Goal: Information Seeking & Learning: Learn about a topic

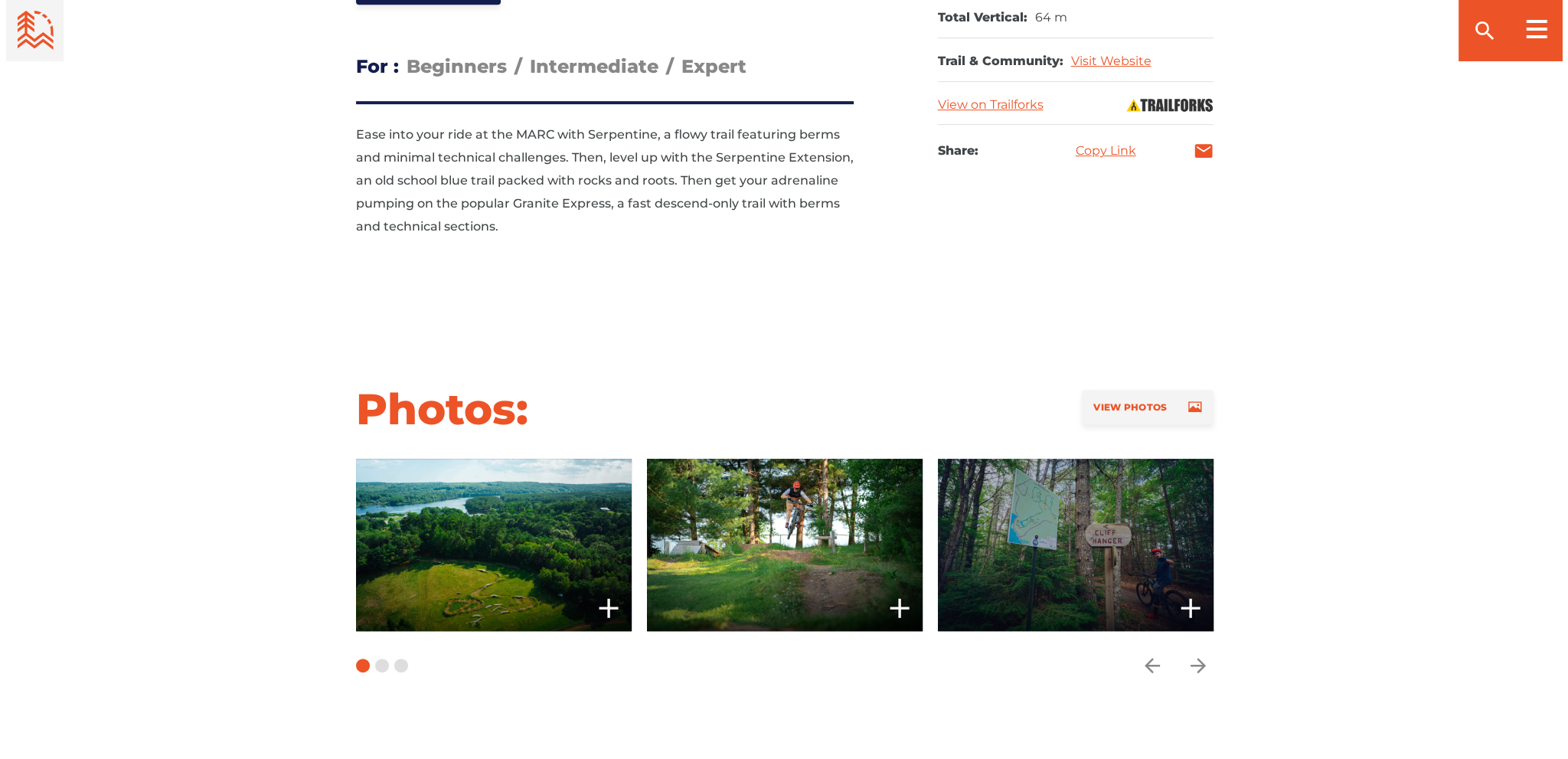
scroll to position [1072, 0]
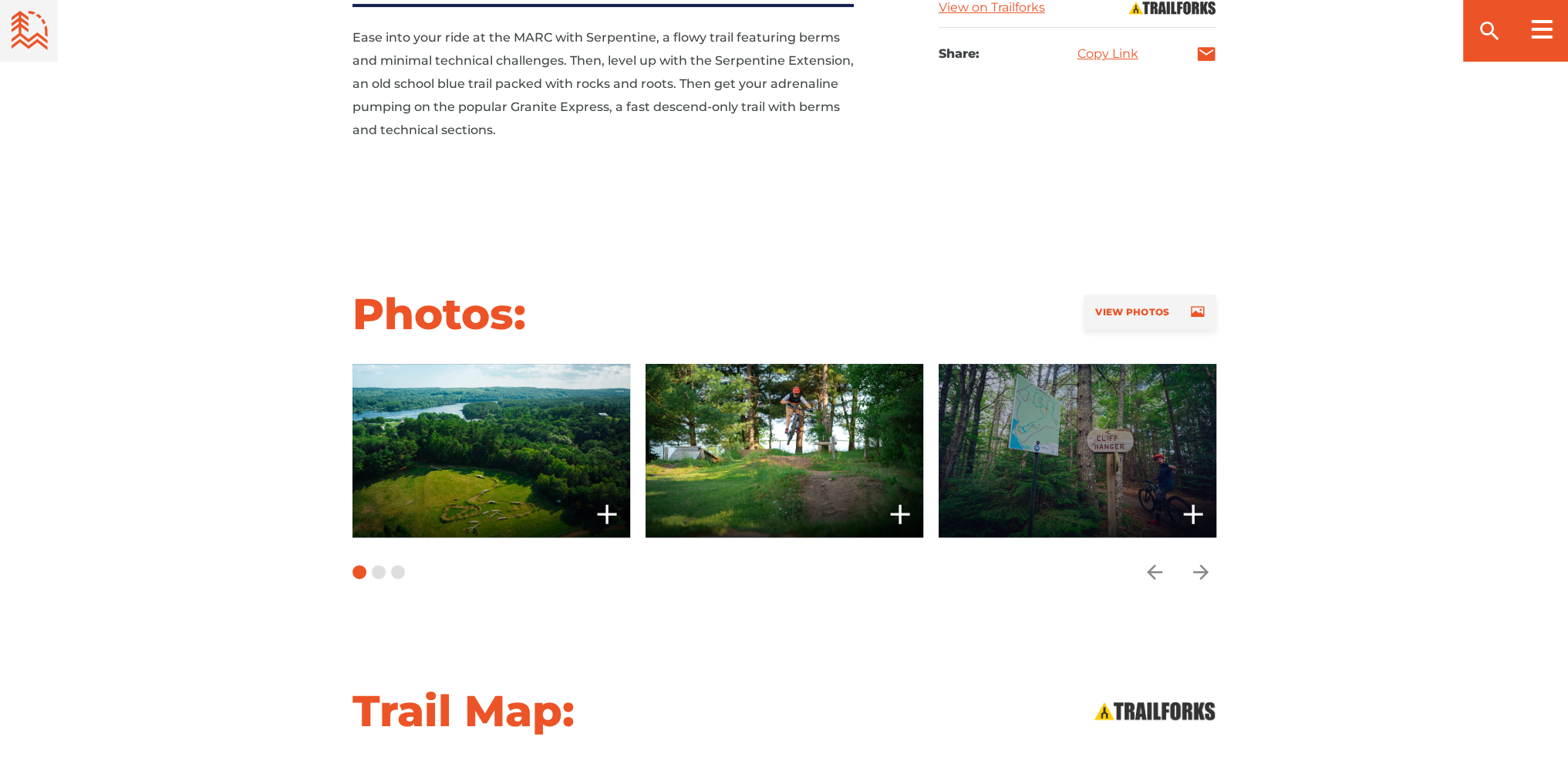
click at [1128, 437] on span at bounding box center [1077, 450] width 277 height 174
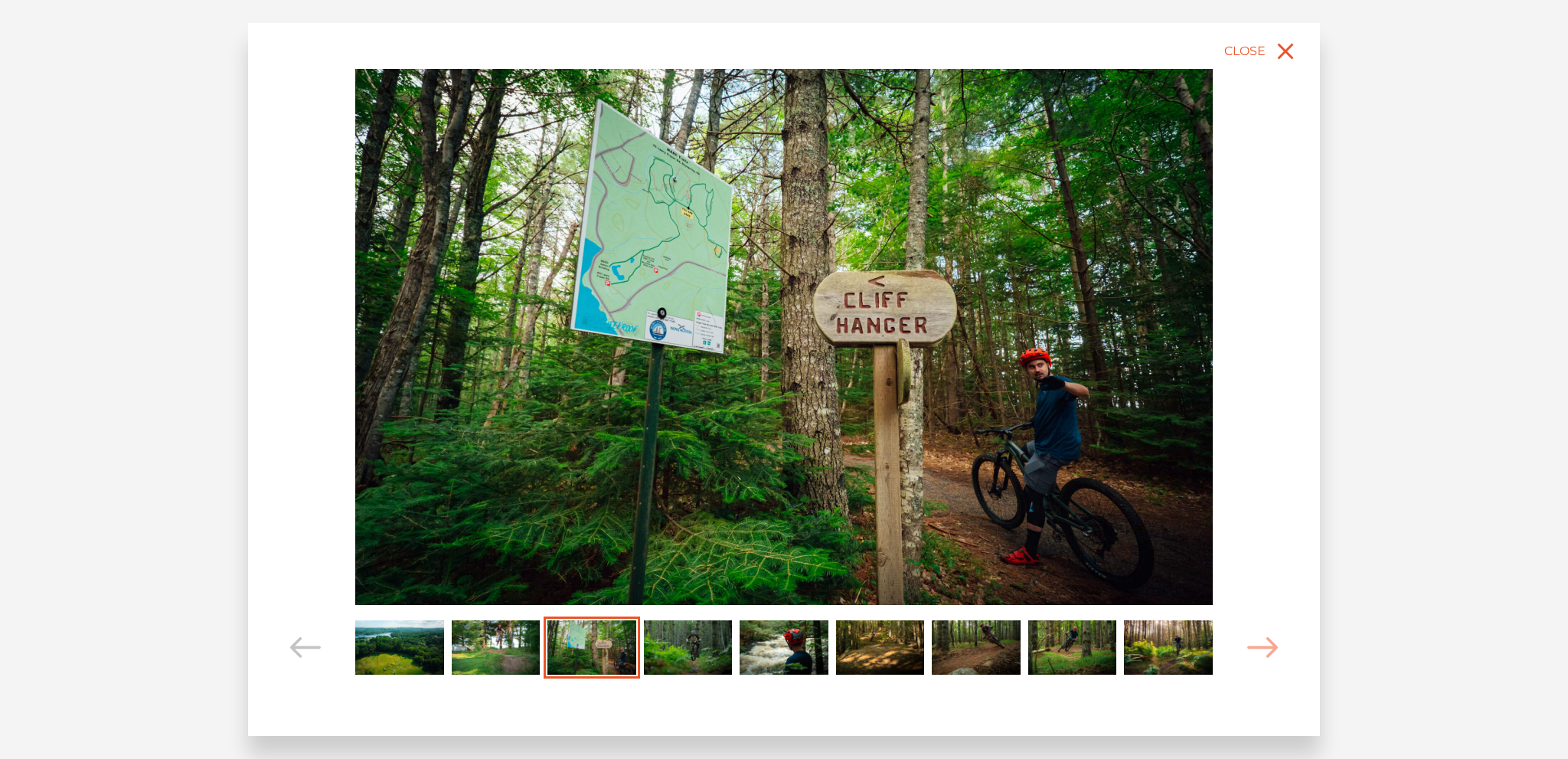
click at [695, 646] on img "Carousel Page 4" at bounding box center [688, 648] width 89 height 55
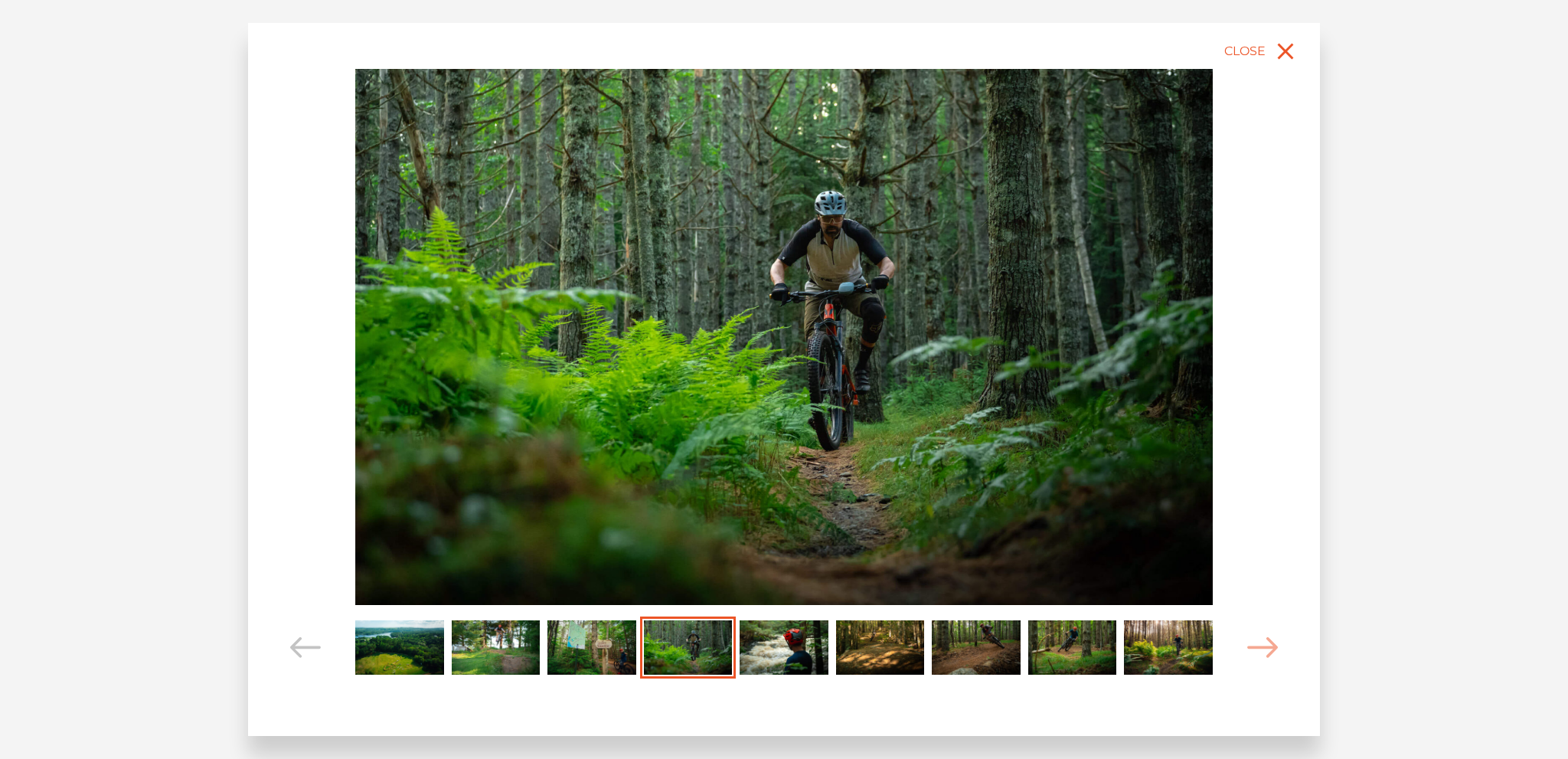
click at [1008, 653] on img "Carousel Page 7" at bounding box center [976, 648] width 89 height 55
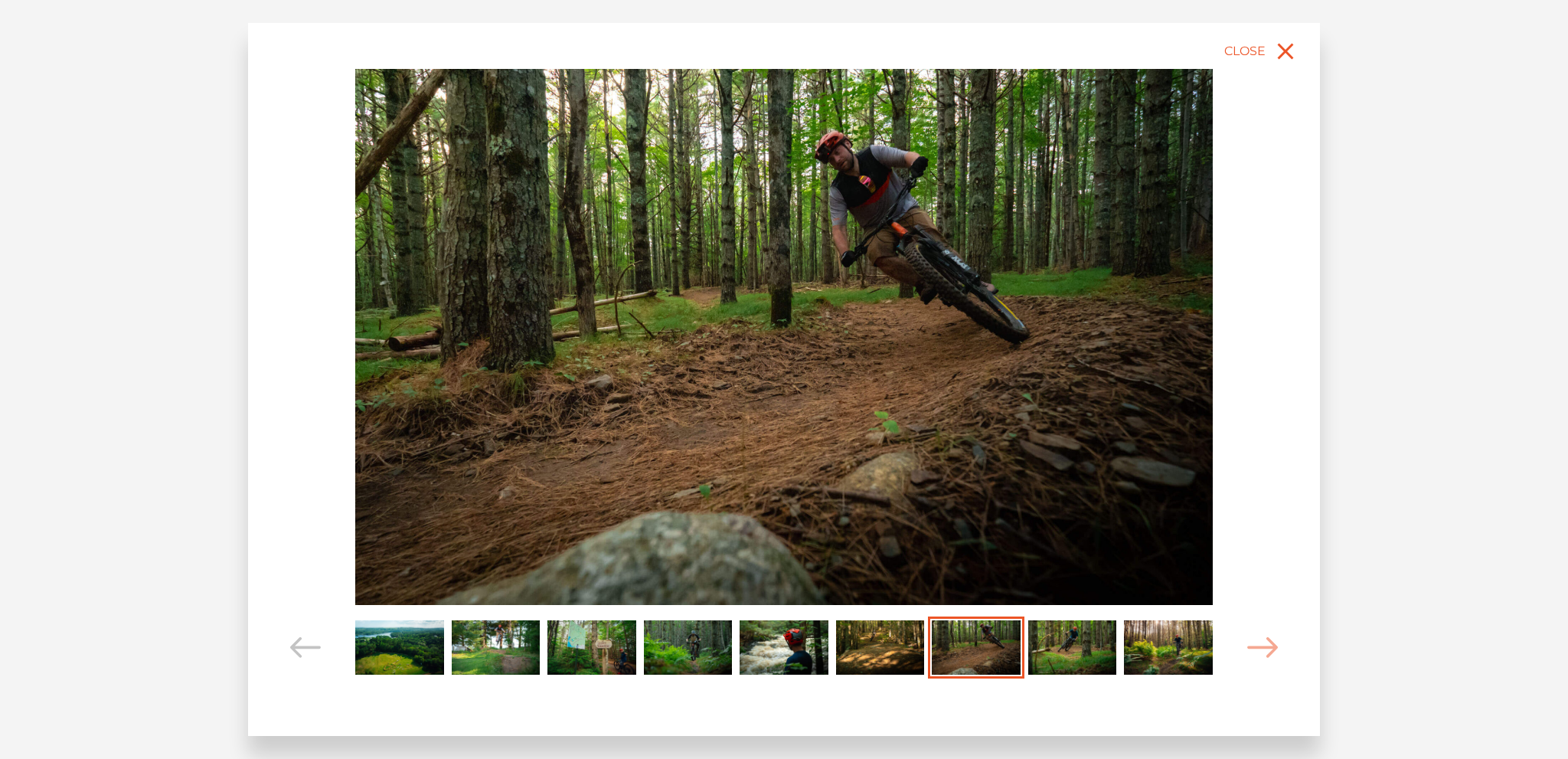
click at [1040, 655] on img "Carousel Page 8" at bounding box center [1073, 648] width 89 height 55
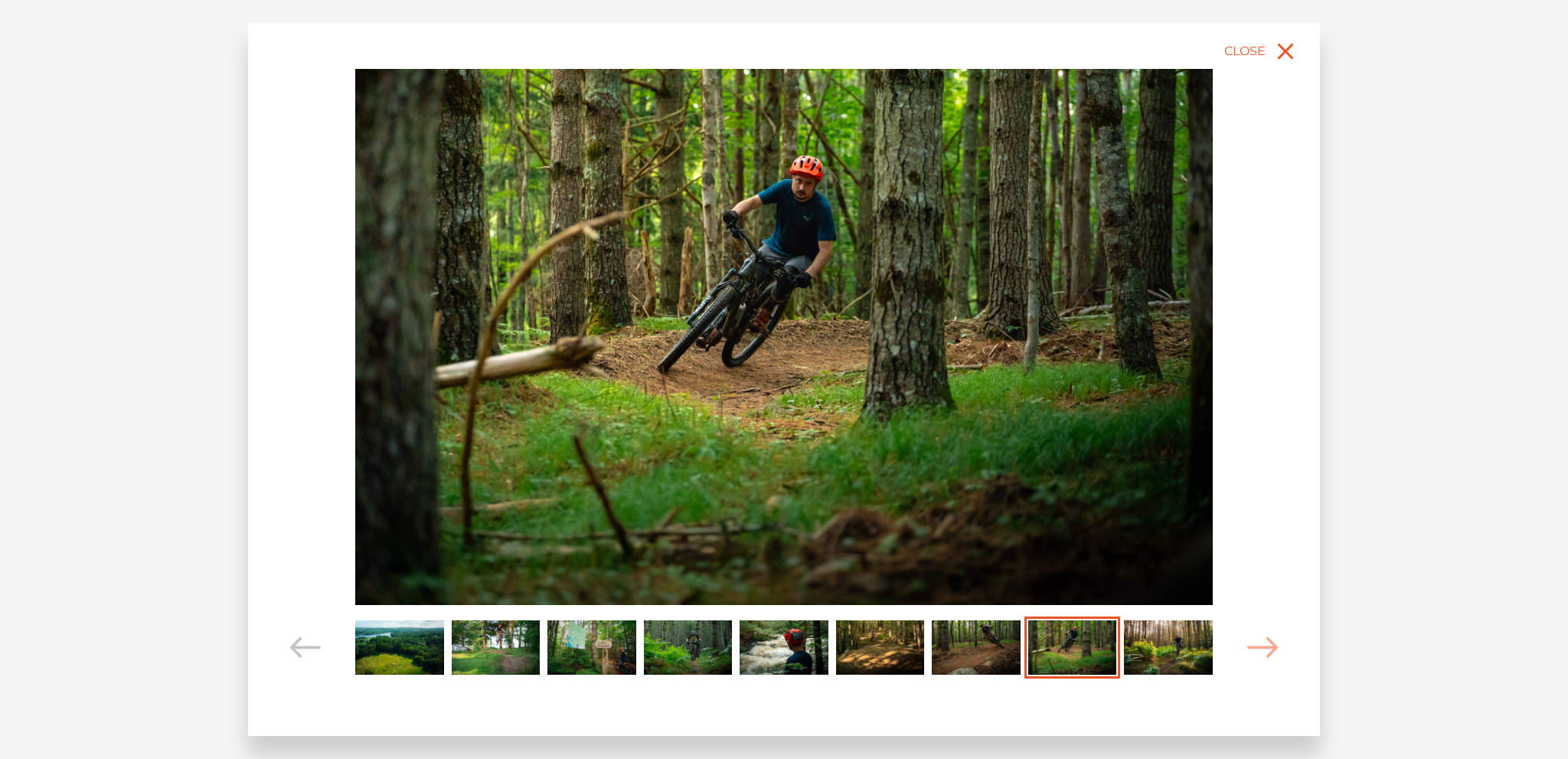
click at [1106, 651] on img "Carousel Page 8 (Current Slide)" at bounding box center [1073, 648] width 89 height 55
click at [1134, 642] on img "Carousel Page 9" at bounding box center [1168, 648] width 89 height 55
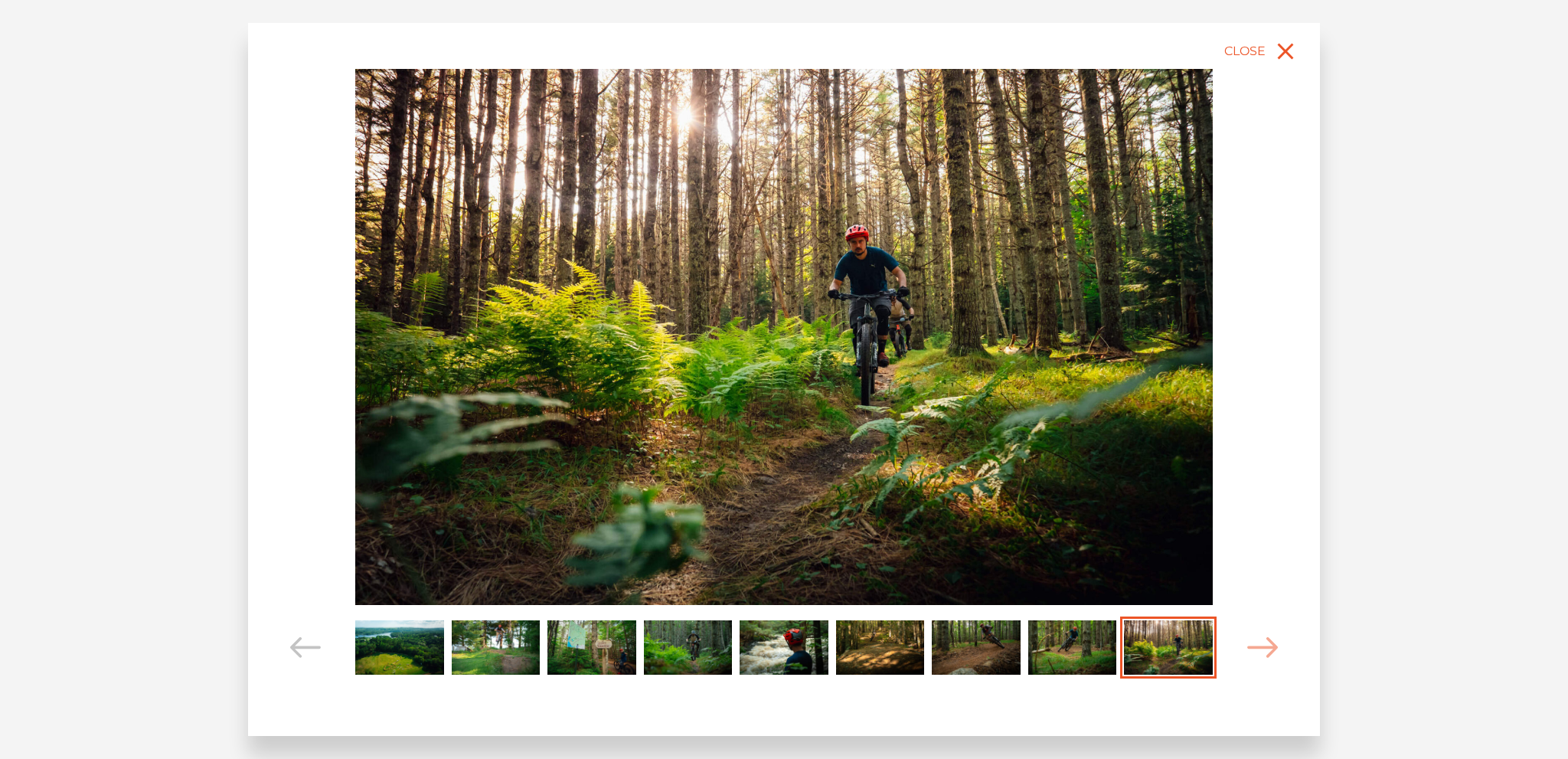
click at [1247, 643] on div "slide 10 of 9" at bounding box center [784, 380] width 1072 height 714
click at [1254, 643] on icon "Carousel Navigation" at bounding box center [1263, 648] width 31 height 21
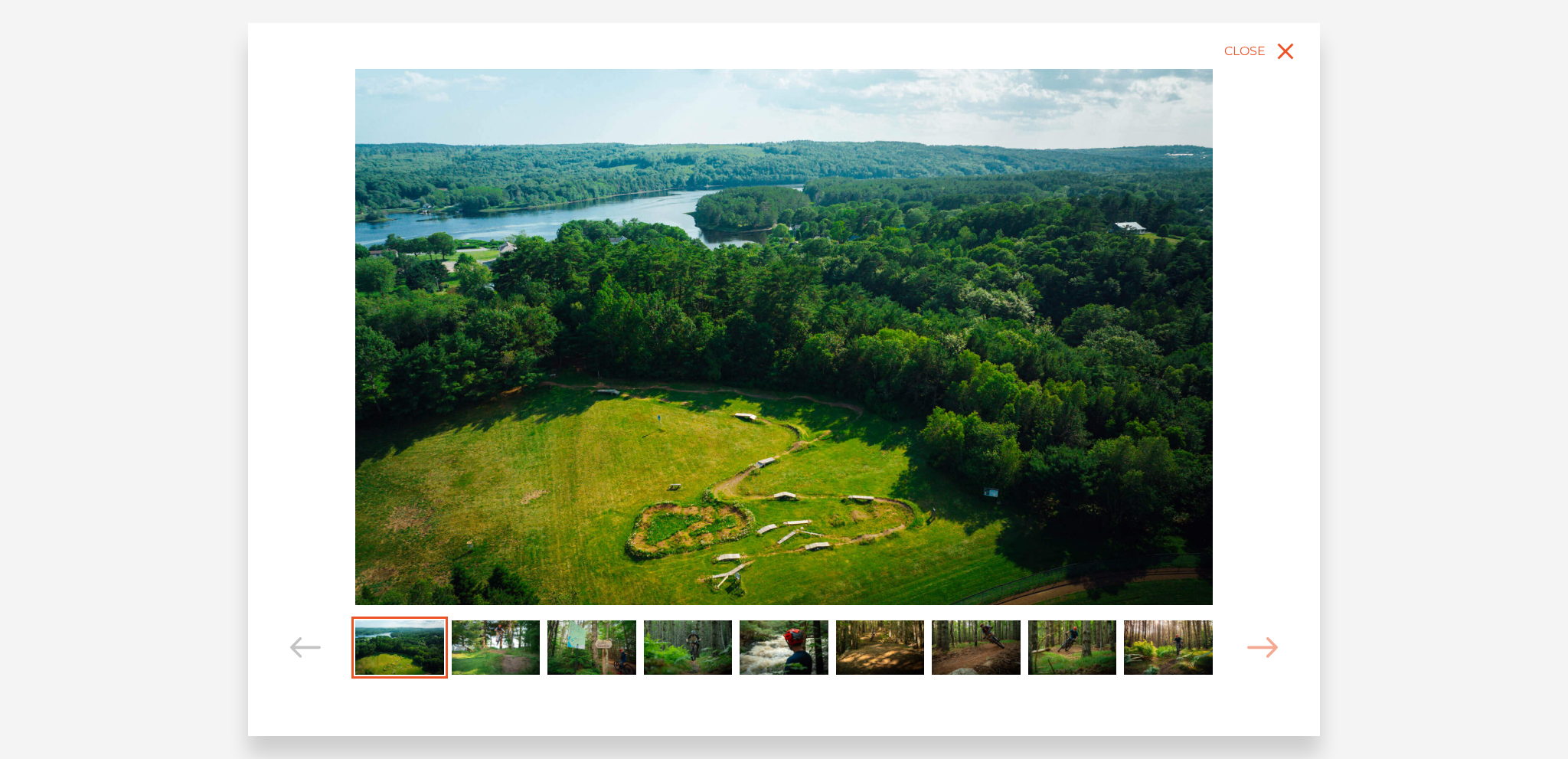
click at [678, 645] on img "Carousel Page 4" at bounding box center [688, 648] width 89 height 55
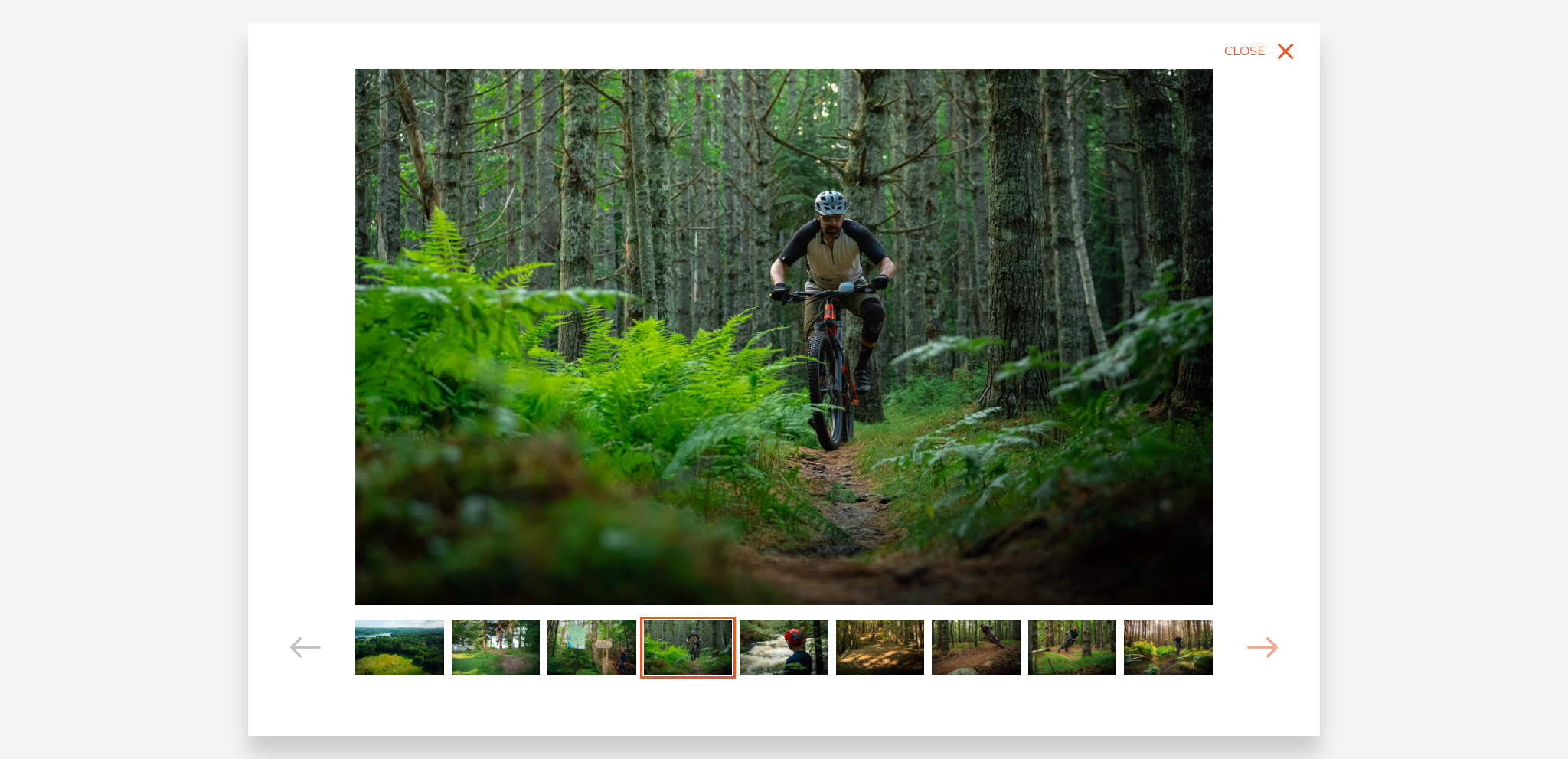
click at [574, 641] on img "Carousel Page 3" at bounding box center [592, 648] width 89 height 55
